Goal: Task Accomplishment & Management: Use online tool/utility

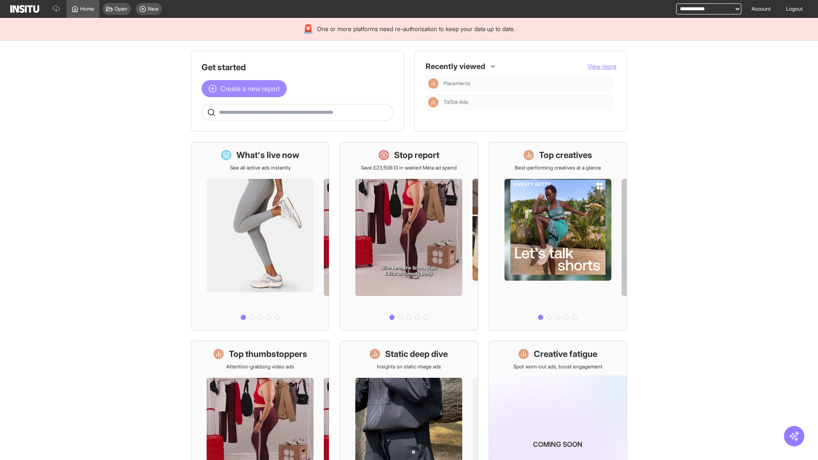
click at [246, 89] on span "Create a new report" at bounding box center [250, 89] width 60 height 10
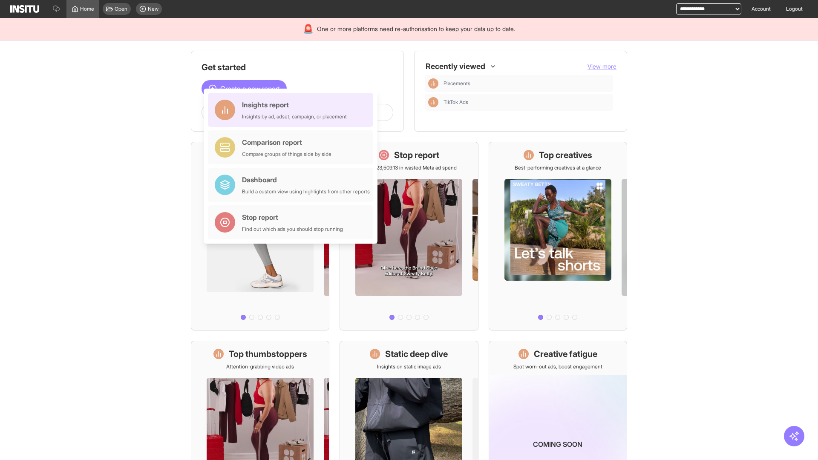
click at [293, 110] on div "Insights report Insights by ad, adset, campaign, or placement" at bounding box center [294, 110] width 105 height 20
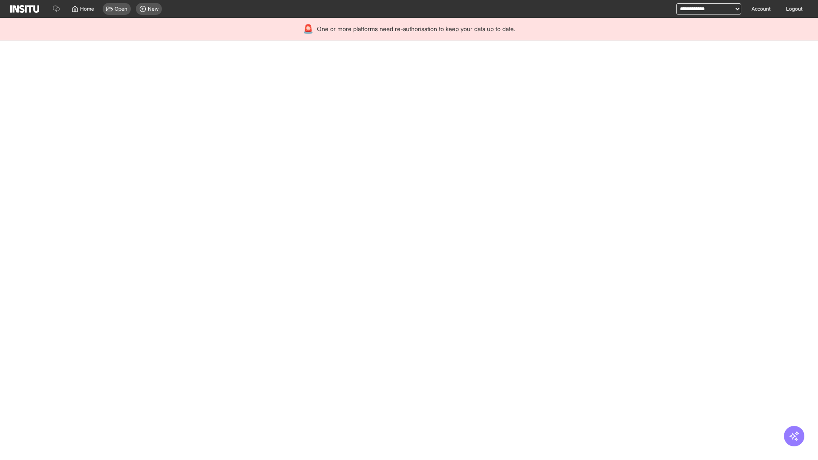
select select "**"
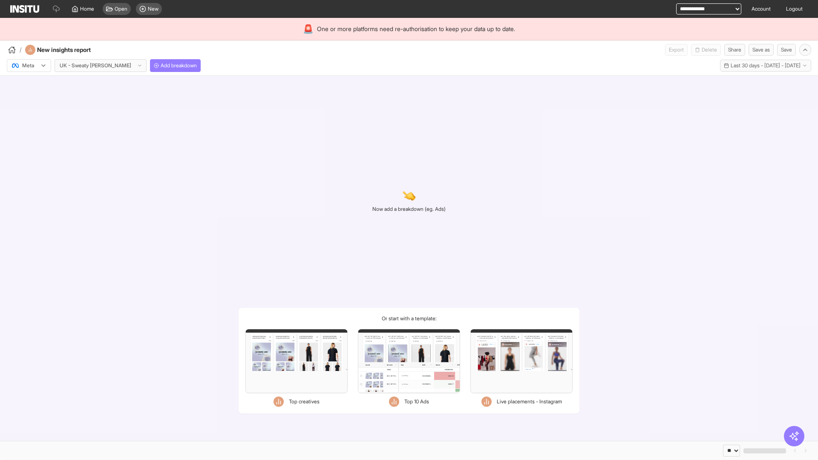
click at [29, 66] on div at bounding box center [23, 65] width 24 height 9
click at [29, 84] on span "Meta" at bounding box center [29, 84] width 12 height 8
click at [161, 66] on span "Add breakdown" at bounding box center [179, 65] width 36 height 7
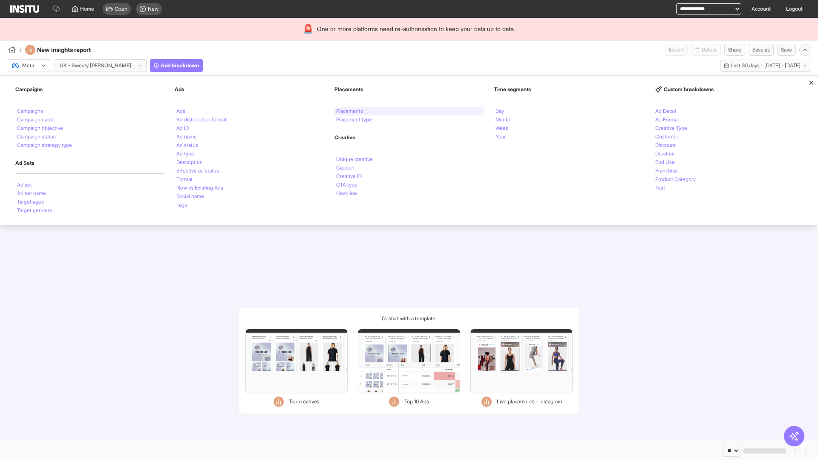
click at [350, 111] on li "Placements" at bounding box center [349, 111] width 27 height 5
